Goal: Submit feedback/report problem

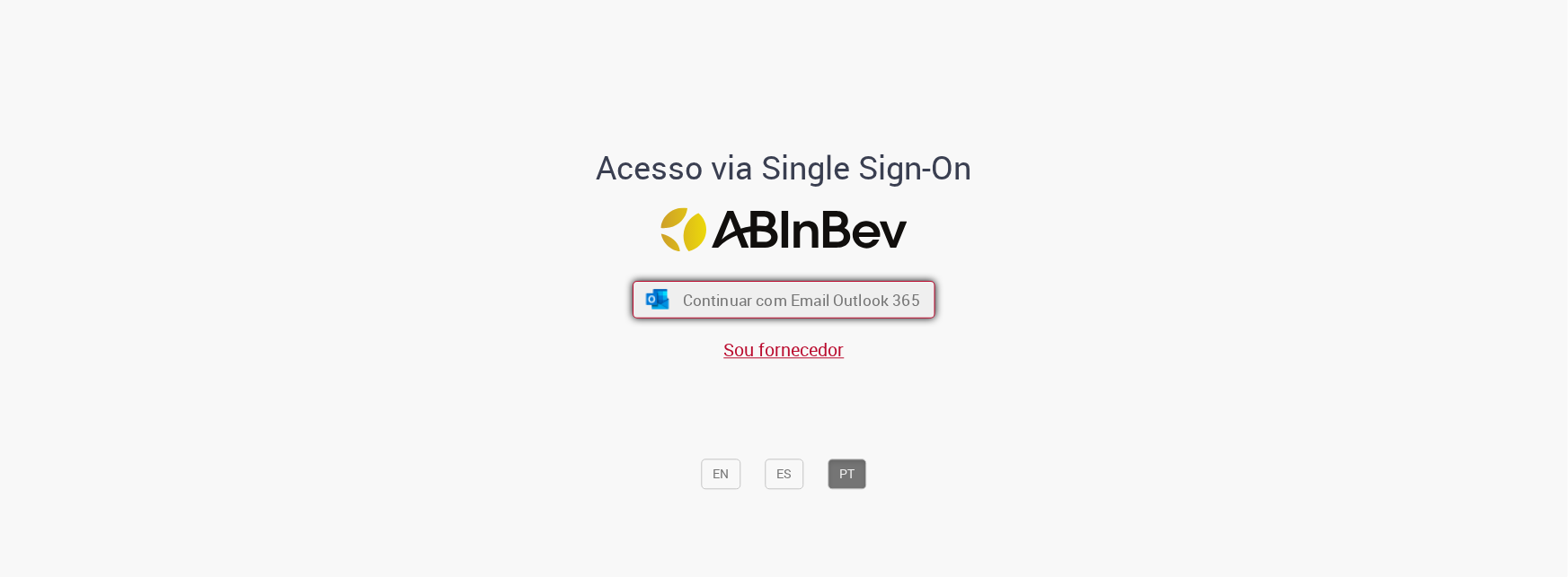
click at [877, 282] on button "Continuar com Email Outlook 365" at bounding box center [783, 300] width 302 height 38
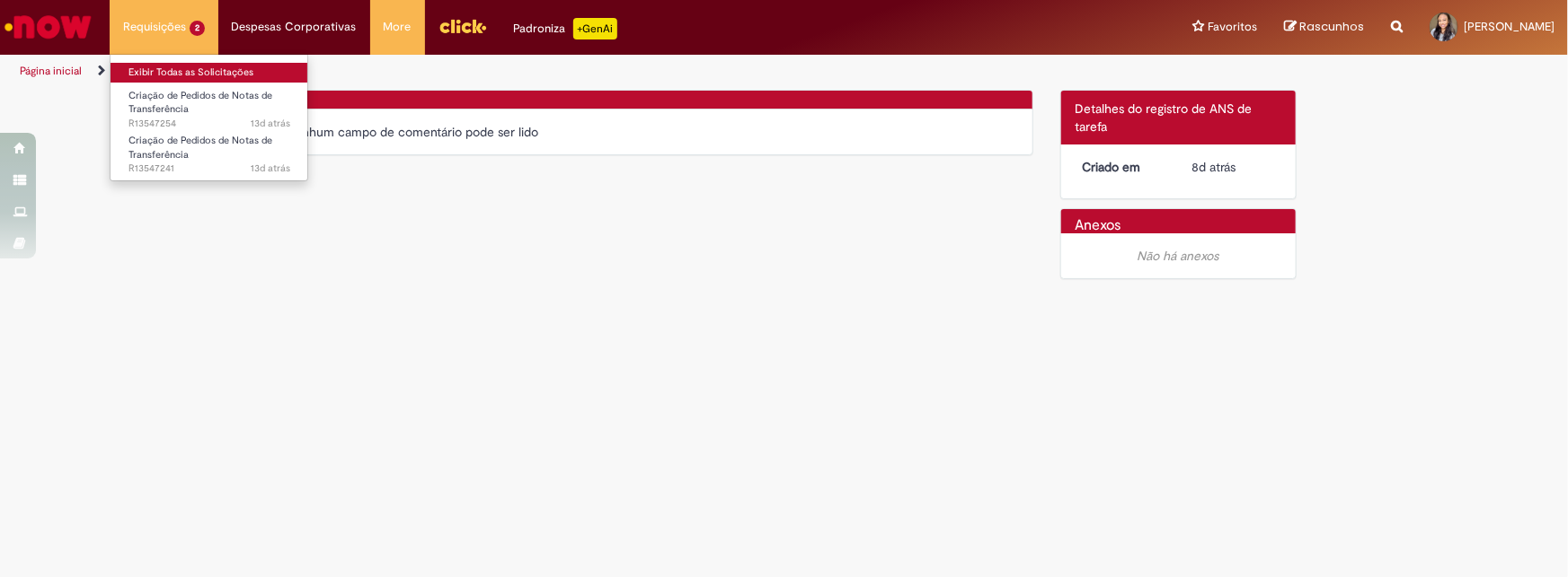
click at [182, 68] on link "Exibir Todas as Solicitações" at bounding box center [210, 72] width 197 height 20
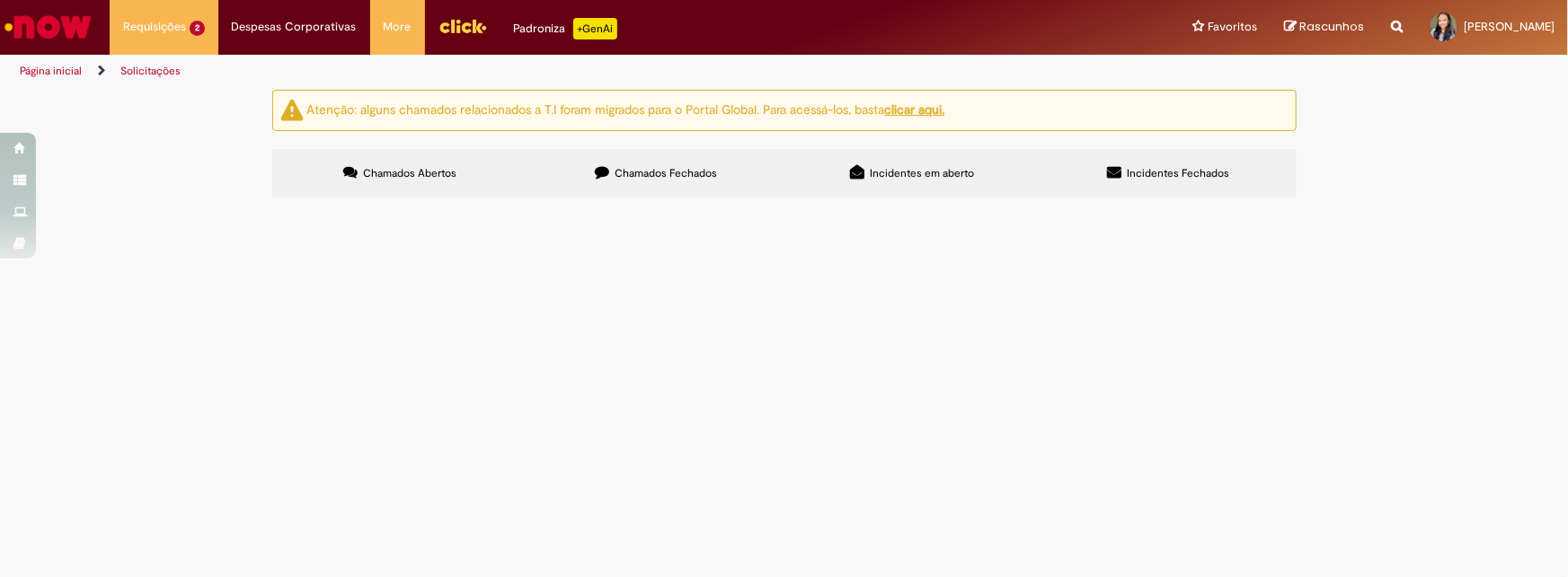
click at [0, 0] on span "Em Validação" at bounding box center [0, 0] width 0 height 0
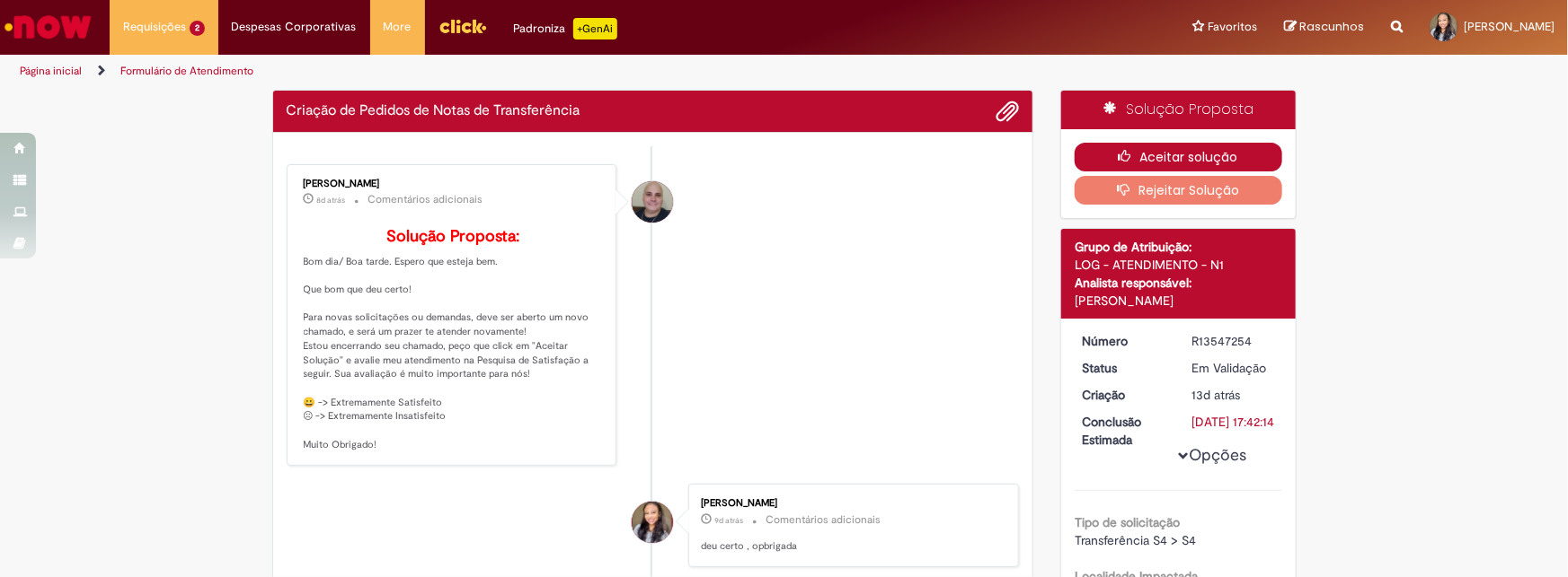
click at [1222, 153] on button "Aceitar solução" at bounding box center [1177, 157] width 208 height 28
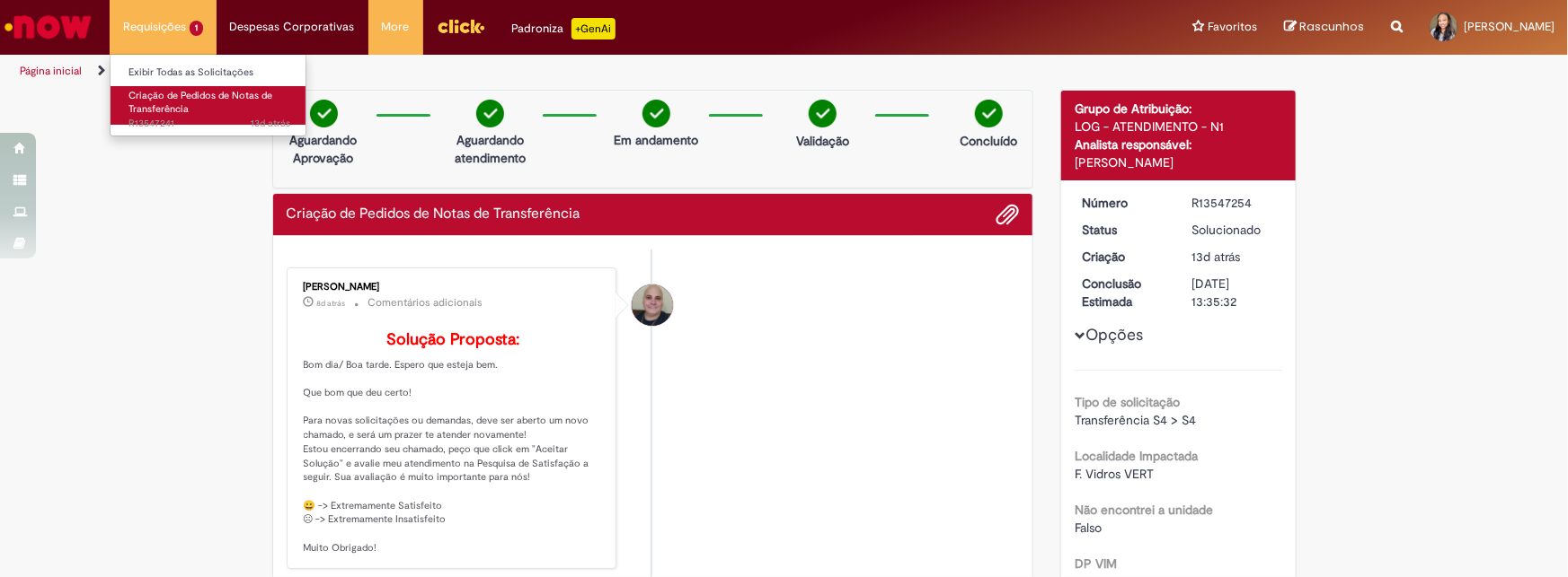
click at [196, 98] on span "Criação de Pedidos de Notas de Transferência" at bounding box center [201, 102] width 144 height 27
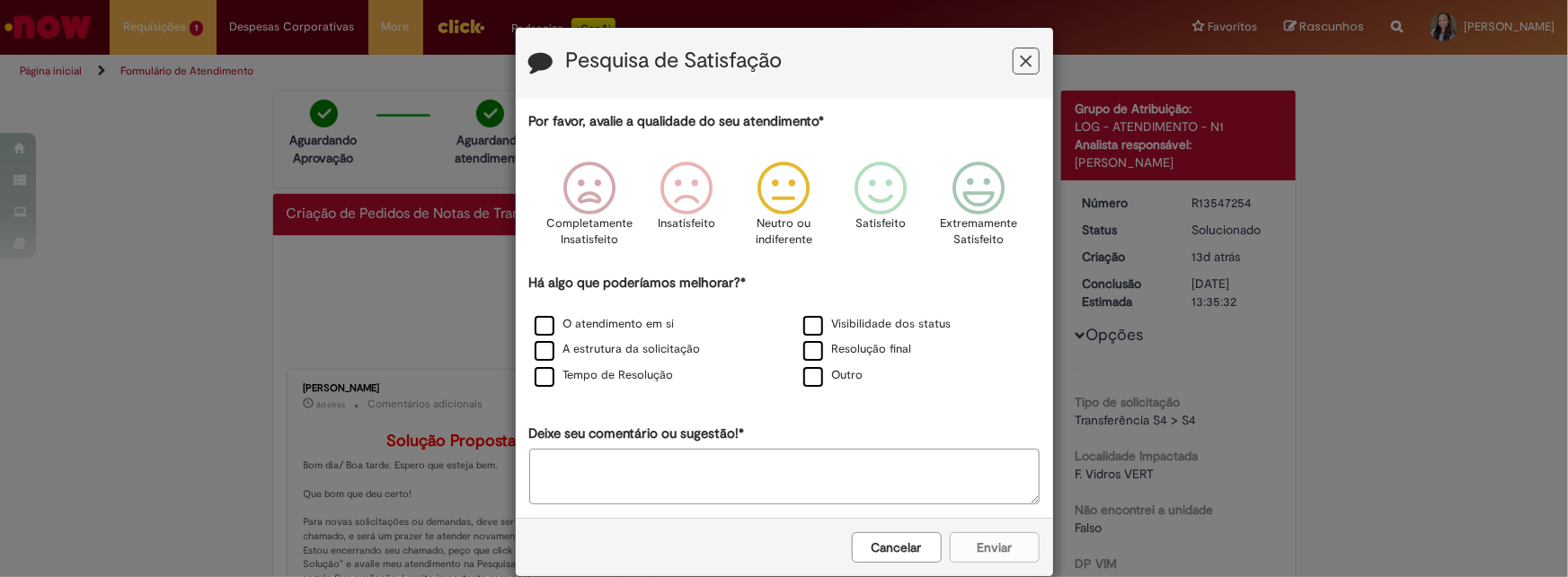
click at [776, 189] on icon "Feedback" at bounding box center [783, 189] width 67 height 54
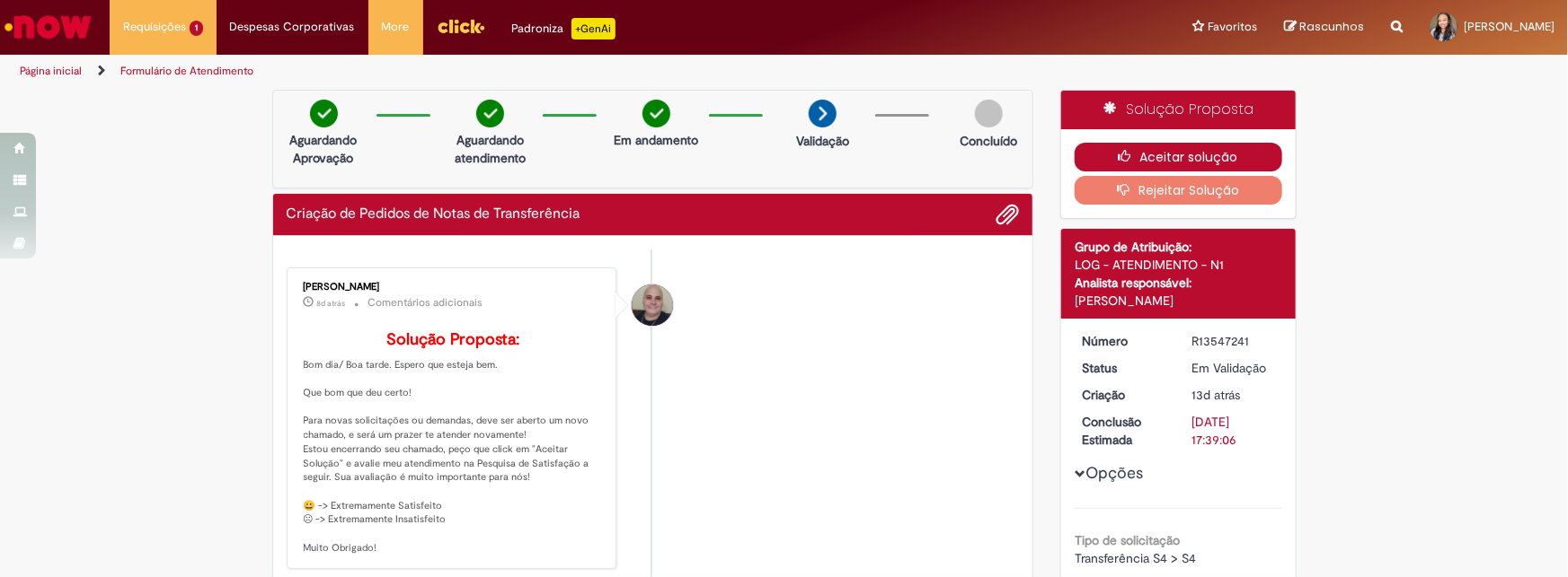
click at [1140, 161] on button "Aceitar solução" at bounding box center [1177, 157] width 208 height 28
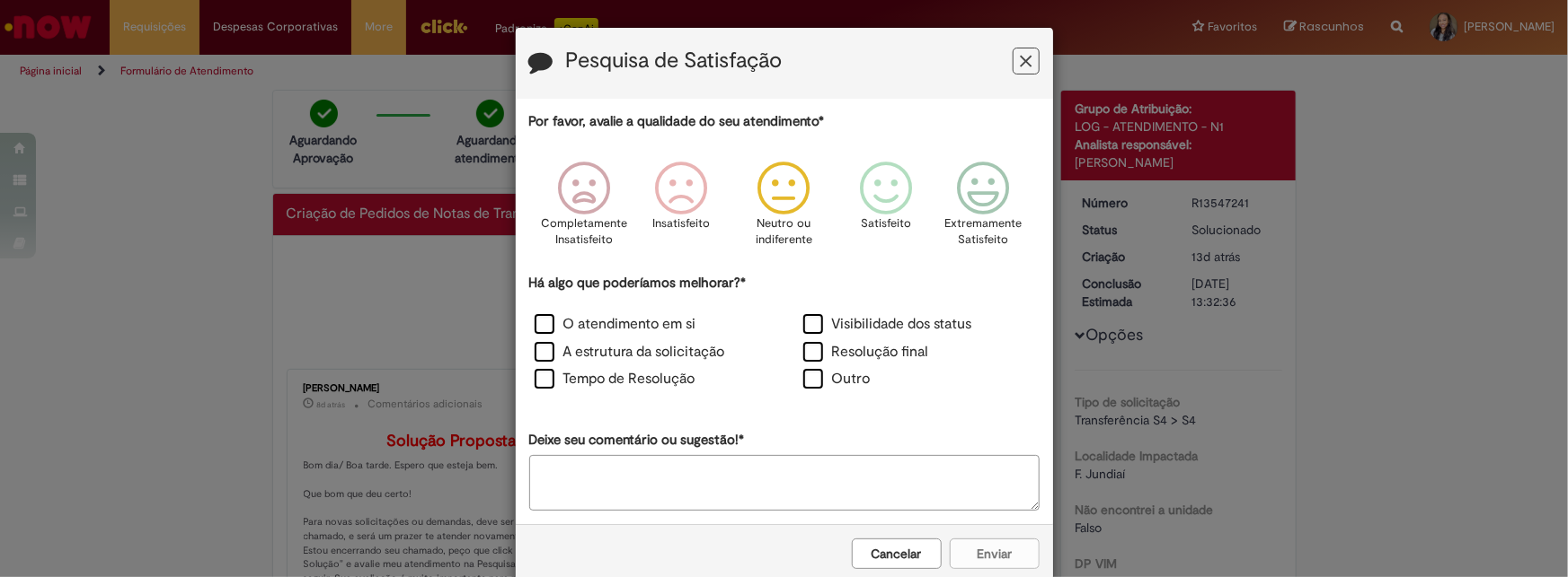
click at [787, 189] on icon "Feedback" at bounding box center [783, 189] width 67 height 54
click at [1005, 553] on div "Cancelar Enviar" at bounding box center [784, 553] width 538 height 59
click at [774, 199] on icon "Feedback" at bounding box center [783, 189] width 67 height 54
click at [852, 384] on label "Outro" at bounding box center [836, 379] width 67 height 21
click at [915, 496] on textarea "Deixe seu comentário ou sugestão!*" at bounding box center [784, 482] width 510 height 56
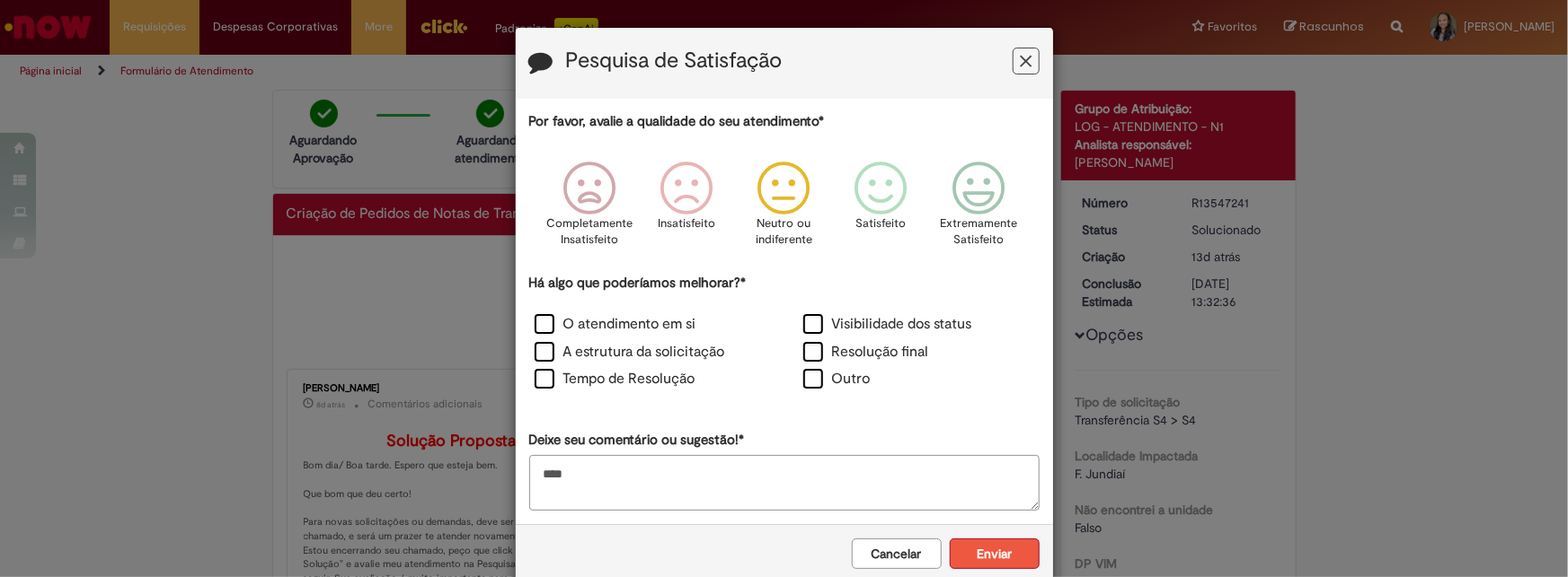
type textarea "****"
click at [993, 555] on button "Enviar" at bounding box center [994, 554] width 90 height 30
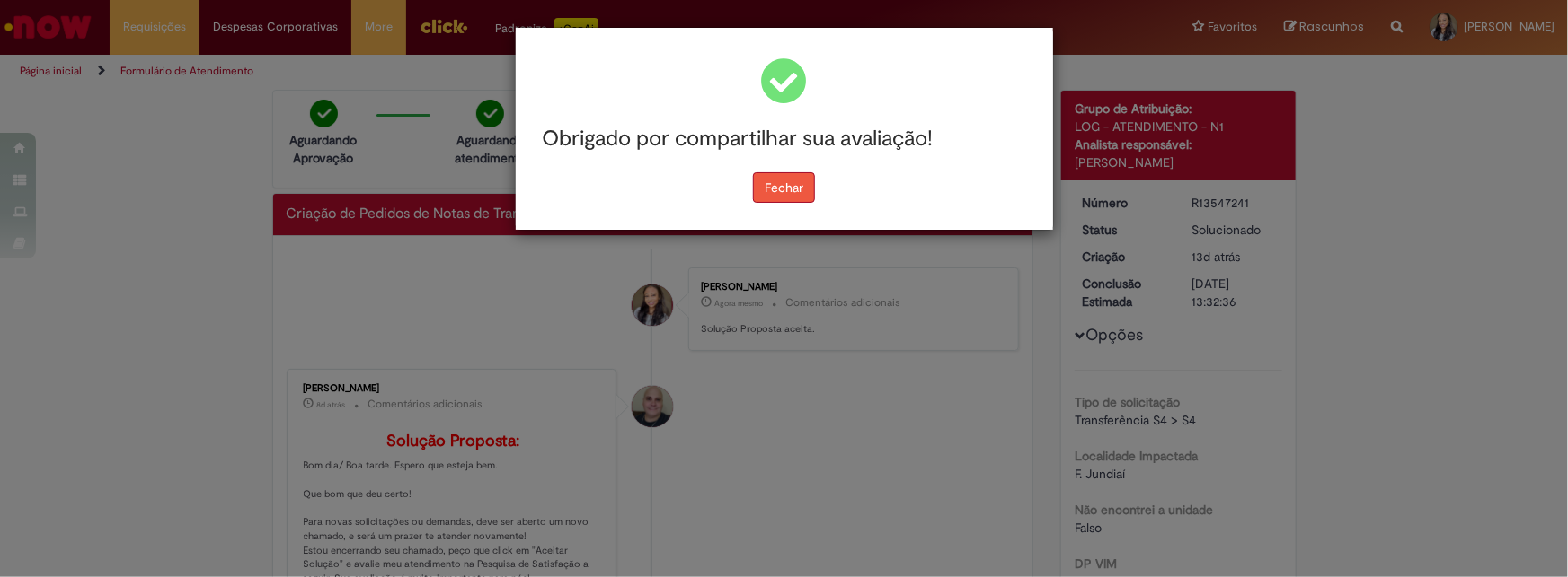
click at [773, 183] on button "Fechar" at bounding box center [783, 188] width 62 height 30
